Goal: Task Accomplishment & Management: Manage account settings

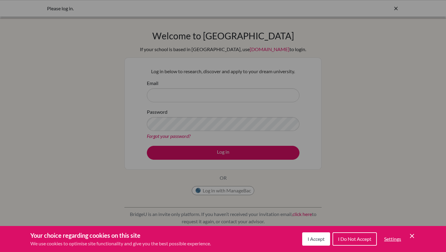
click at [319, 234] on button "I Accept" at bounding box center [316, 239] width 28 height 13
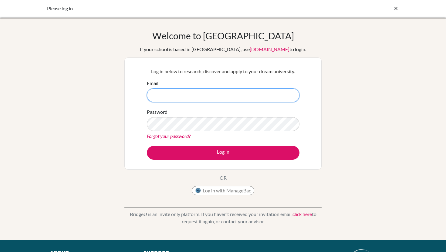
click at [250, 98] on input "Email" at bounding box center [223, 95] width 152 height 14
click at [289, 98] on input "Email" at bounding box center [223, 95] width 152 height 14
click at [180, 98] on input "Email" at bounding box center [223, 95] width 152 height 14
type input "[PERSON_NAME][EMAIL_ADDRESS][DOMAIN_NAME]"
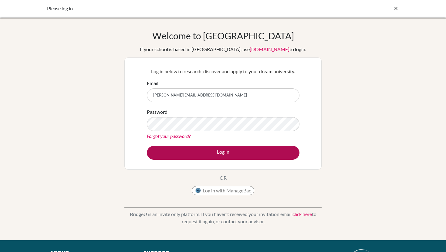
click at [259, 153] on button "Log in" at bounding box center [223, 153] width 152 height 14
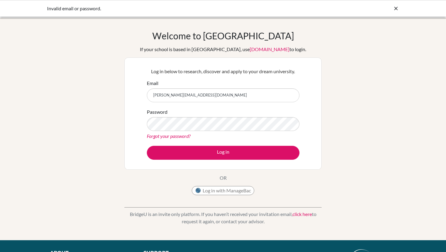
click at [191, 115] on div "Password Forgot your password?" at bounding box center [223, 124] width 152 height 32
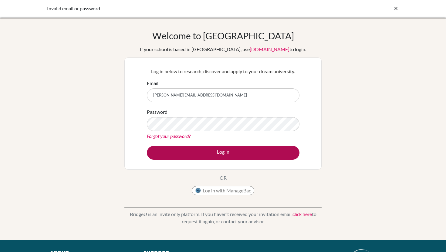
click at [162, 152] on button "Log in" at bounding box center [223, 153] width 152 height 14
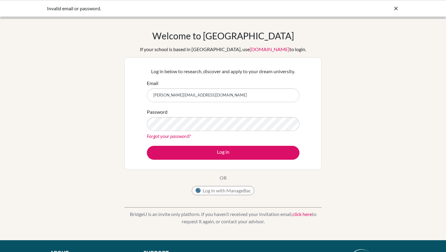
click at [167, 135] on link "Forgot your password?" at bounding box center [169, 136] width 44 height 6
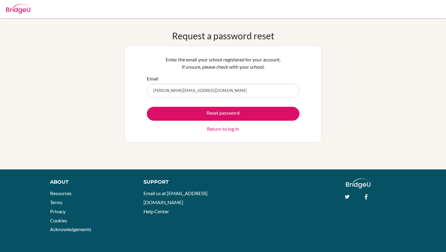
type input "[PERSON_NAME][EMAIL_ADDRESS][DOMAIN_NAME]"
click at [223, 114] on button "Reset password" at bounding box center [223, 114] width 152 height 14
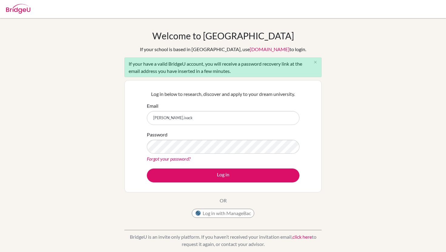
click at [287, 117] on input "[PERSON_NAME].ivack" at bounding box center [223, 118] width 152 height 14
click at [195, 114] on input "[PERSON_NAME].ivack" at bounding box center [223, 118] width 152 height 14
click at [238, 125] on form "Email sara.ivack Password Forgot your password? Log in" at bounding box center [223, 142] width 152 height 80
click at [229, 121] on input "sara.ivack" at bounding box center [223, 118] width 152 height 14
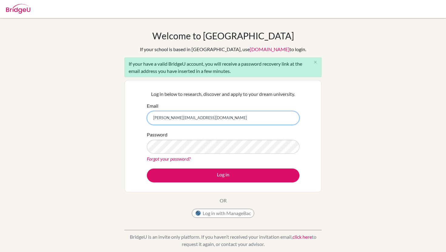
type input "sara.ivackovic@iss.edu.rs"
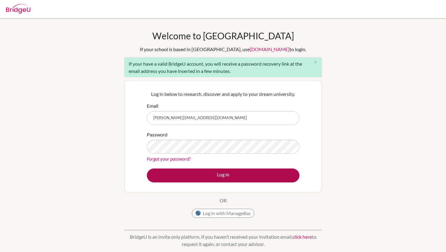
click at [187, 174] on button "Log in" at bounding box center [223, 176] width 152 height 14
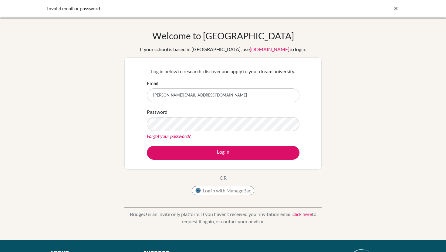
click at [182, 135] on link "Forgot your password?" at bounding box center [169, 136] width 44 height 6
click at [153, 138] on link "Forgot your password?" at bounding box center [169, 136] width 44 height 6
click at [172, 111] on div "Password Forgot your password?" at bounding box center [223, 124] width 152 height 32
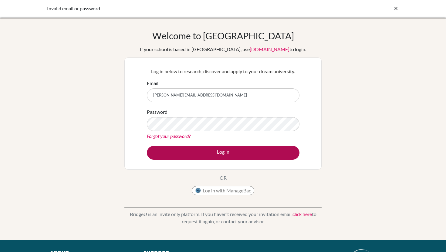
click at [229, 156] on button "Log in" at bounding box center [223, 153] width 152 height 14
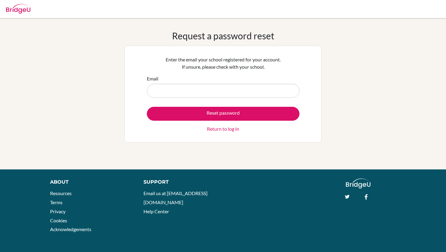
click at [182, 136] on div "Enter the email your school registered for your account. If unsure, please chec…" at bounding box center [223, 94] width 160 height 84
